Goal: Transaction & Acquisition: Purchase product/service

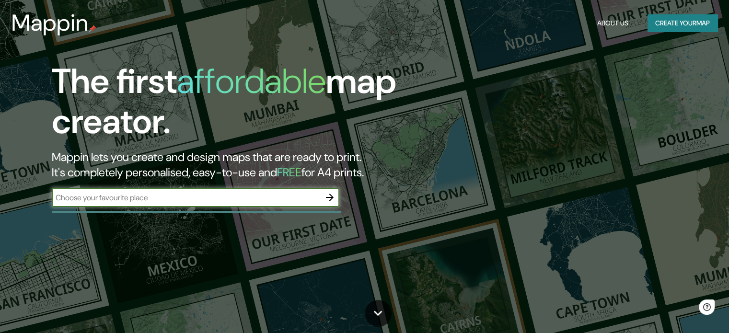
click at [684, 25] on button "Create your map" at bounding box center [682, 23] width 70 height 18
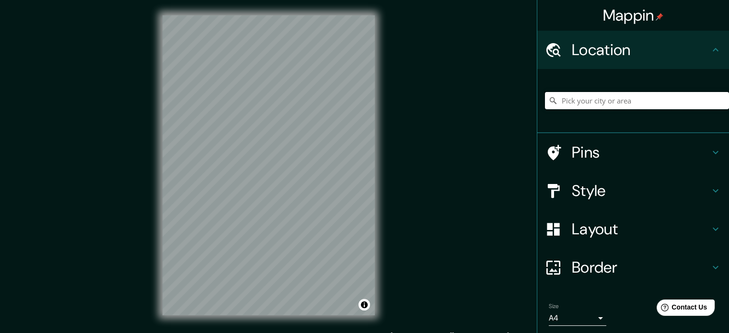
click at [589, 102] on input "Pick your city or area" at bounding box center [637, 100] width 184 height 17
click at [669, 101] on input "[GEOGRAPHIC_DATA], [GEOGRAPHIC_DATA]" at bounding box center [637, 100] width 184 height 17
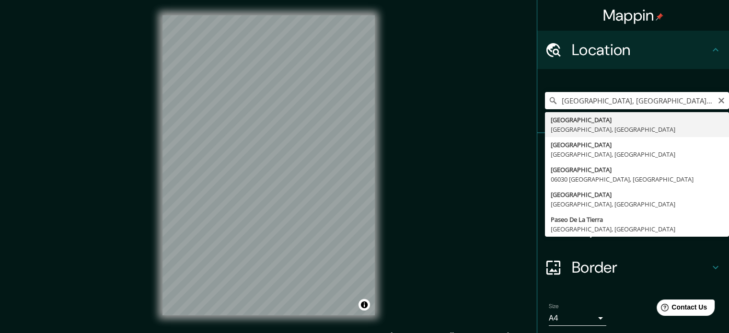
type input "[GEOGRAPHIC_DATA], [GEOGRAPHIC_DATA]"
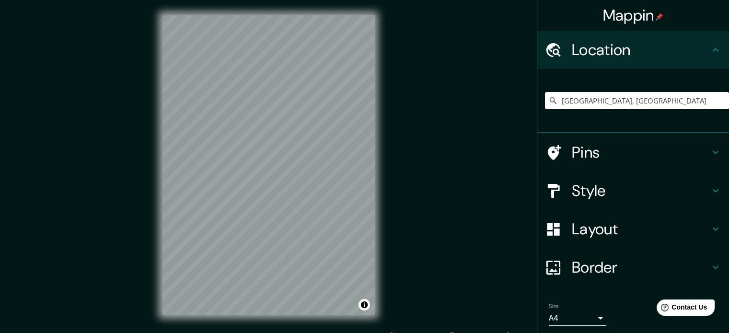
click at [614, 191] on h4 "Style" at bounding box center [641, 190] width 138 height 19
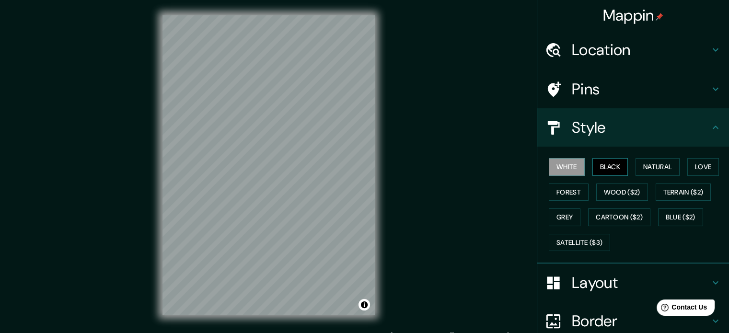
click at [610, 172] on button "Black" at bounding box center [610, 167] width 36 height 18
click at [669, 166] on button "Natural" at bounding box center [657, 167] width 44 height 18
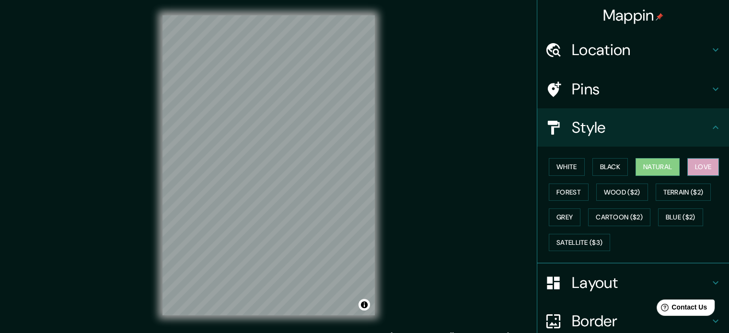
click at [707, 169] on button "Love" at bounding box center [703, 167] width 32 height 18
click at [568, 198] on button "Forest" at bounding box center [569, 193] width 40 height 18
click at [698, 166] on button "Love" at bounding box center [703, 167] width 32 height 18
click at [593, 282] on h4 "Layout" at bounding box center [641, 282] width 138 height 19
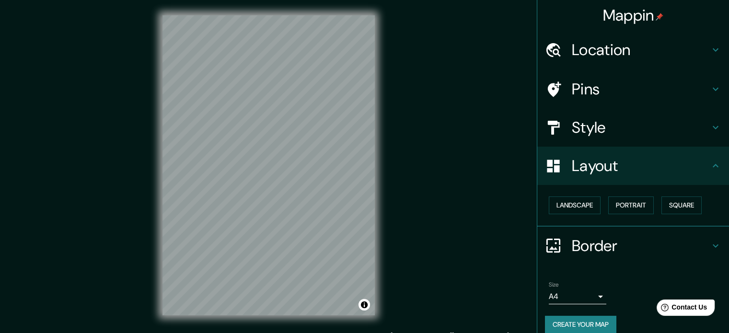
click at [620, 165] on h4 "Layout" at bounding box center [641, 165] width 138 height 19
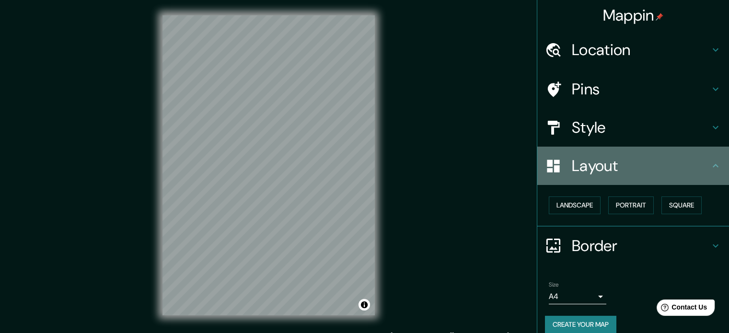
click at [710, 164] on icon at bounding box center [716, 166] width 12 height 12
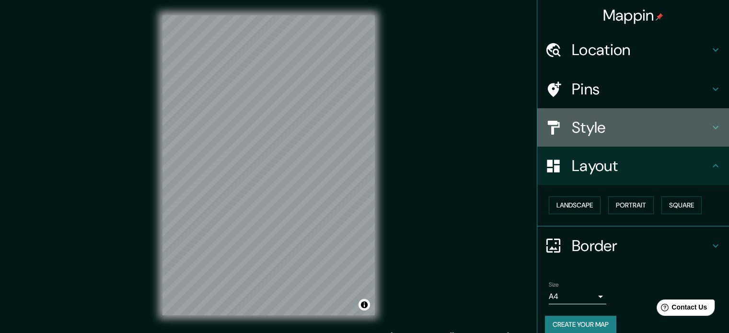
click at [654, 121] on h4 "Style" at bounding box center [641, 127] width 138 height 19
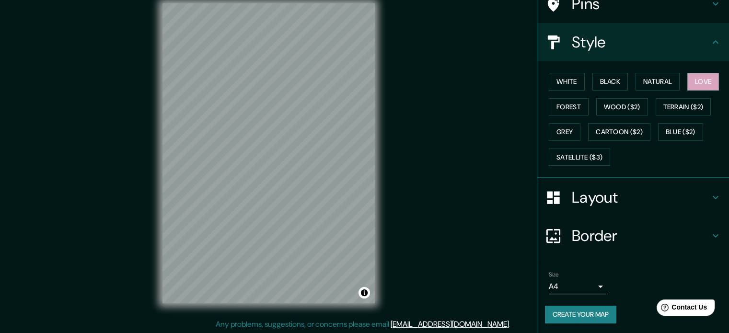
scroll to position [12, 0]
click at [576, 283] on body "Mappin Location [GEOGRAPHIC_DATA], [GEOGRAPHIC_DATA] Pins Style [PERSON_NAME] B…" at bounding box center [364, 154] width 729 height 333
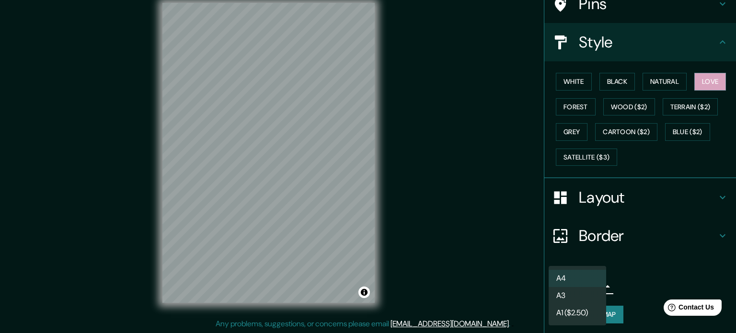
click at [643, 269] on div at bounding box center [368, 166] width 736 height 333
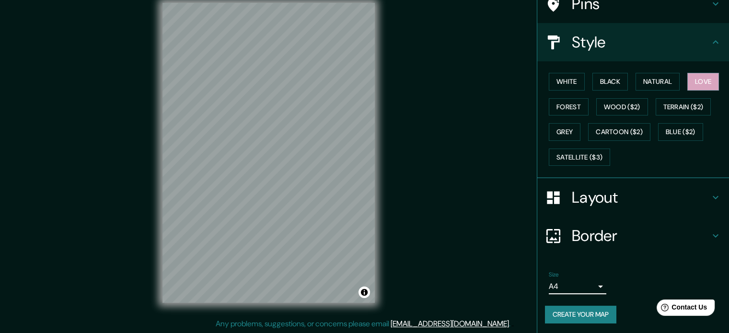
click at [630, 226] on h4 "Border" at bounding box center [641, 235] width 138 height 19
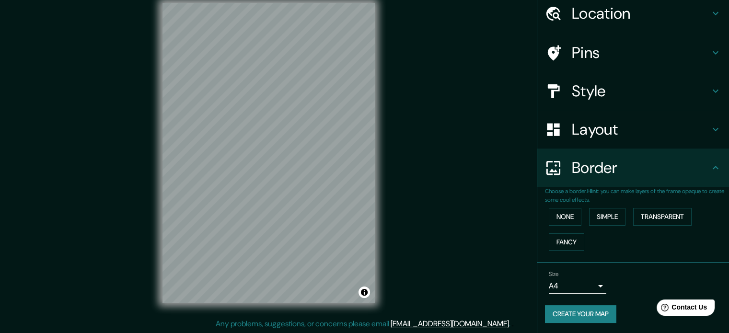
scroll to position [36, 0]
click at [649, 130] on h4 "Layout" at bounding box center [641, 129] width 138 height 19
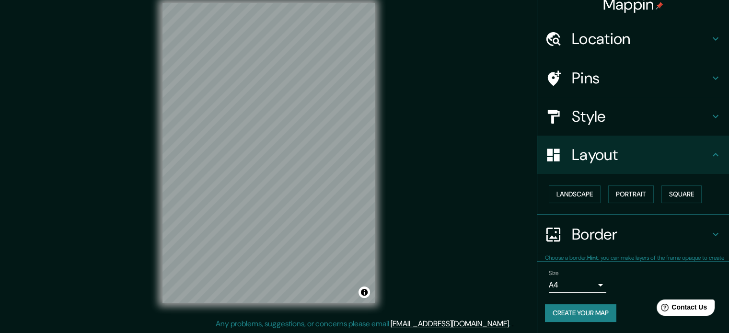
scroll to position [11, 0]
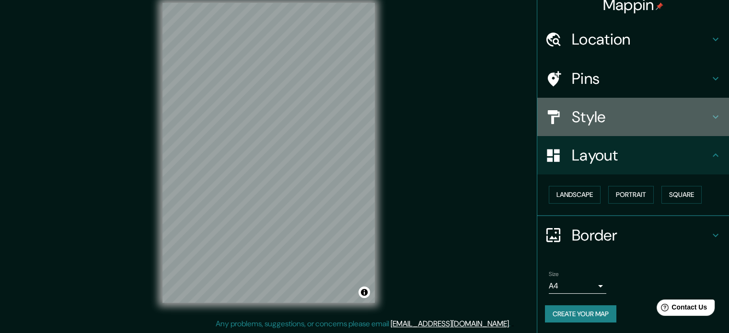
click at [621, 118] on h4 "Style" at bounding box center [641, 116] width 138 height 19
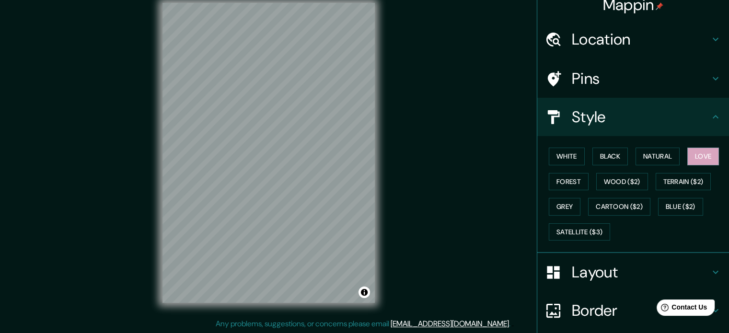
click at [598, 87] on h4 "Pins" at bounding box center [641, 78] width 138 height 19
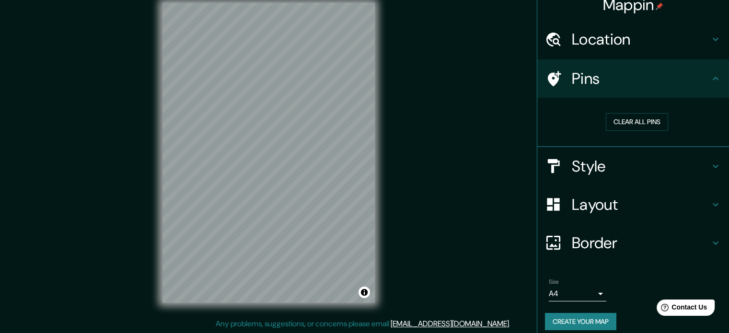
click at [589, 49] on div "Location" at bounding box center [633, 39] width 192 height 38
